Goal: Communication & Community: Answer question/provide support

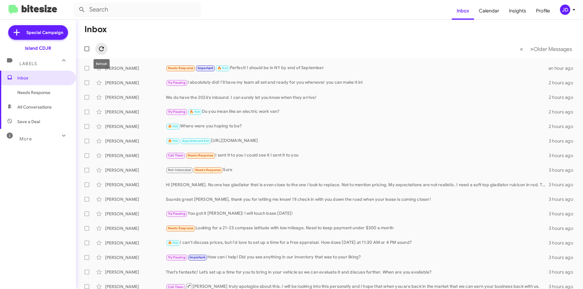
click at [101, 50] on icon at bounding box center [101, 48] width 7 height 7
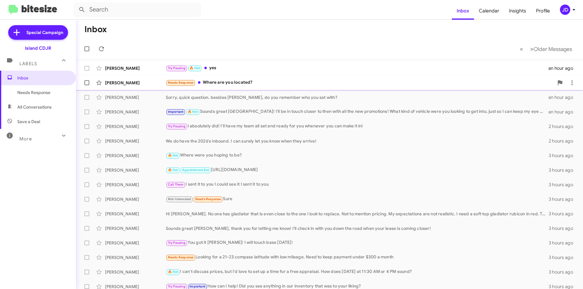
click at [175, 80] on small "Needs Response" at bounding box center [180, 83] width 29 height 6
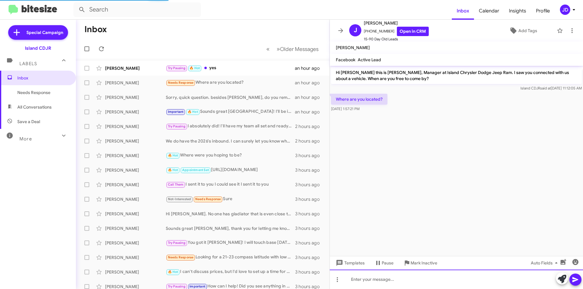
click at [401, 274] on div at bounding box center [456, 279] width 253 height 19
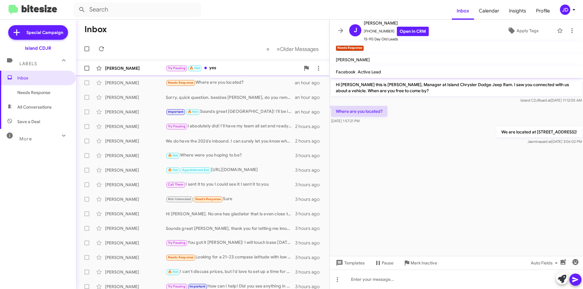
click at [245, 72] on div "[PERSON_NAME] Try Pausing 🔥 Hot yes an hour ago" at bounding box center [203, 68] width 244 height 12
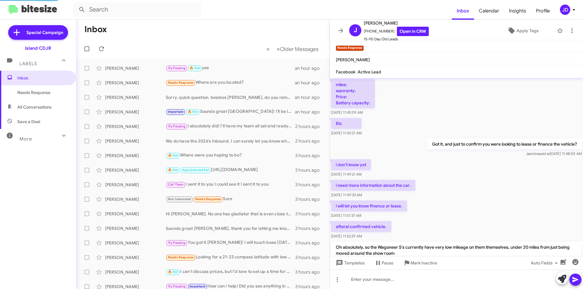
scroll to position [289, 0]
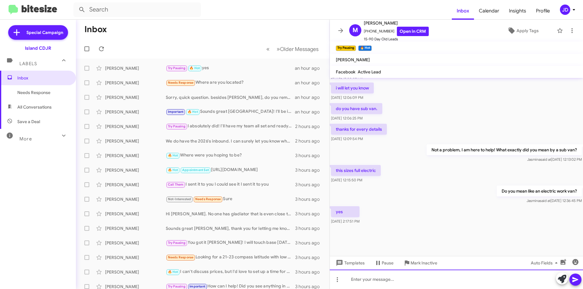
click at [421, 279] on div at bounding box center [456, 279] width 253 height 19
click at [428, 277] on div at bounding box center [456, 279] width 253 height 19
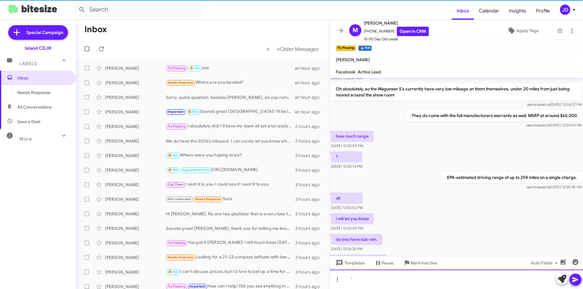
scroll to position [1002, 0]
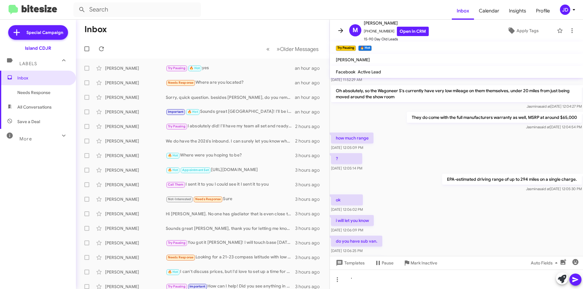
click at [339, 29] on icon at bounding box center [340, 30] width 7 height 7
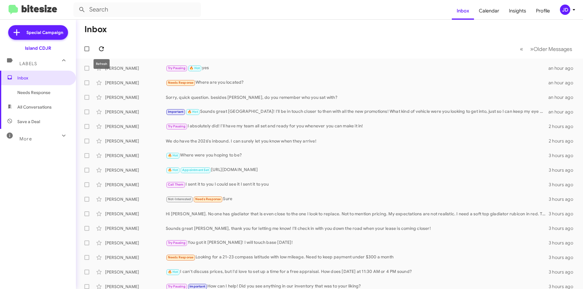
click at [104, 46] on icon at bounding box center [101, 48] width 7 height 7
